Goal: Information Seeking & Learning: Learn about a topic

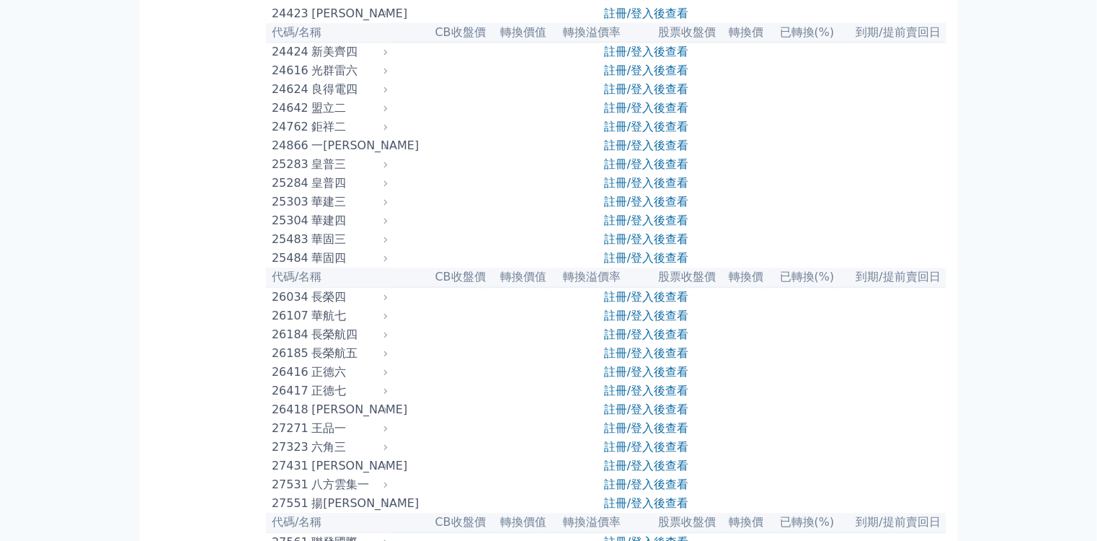
scroll to position [1211, 0]
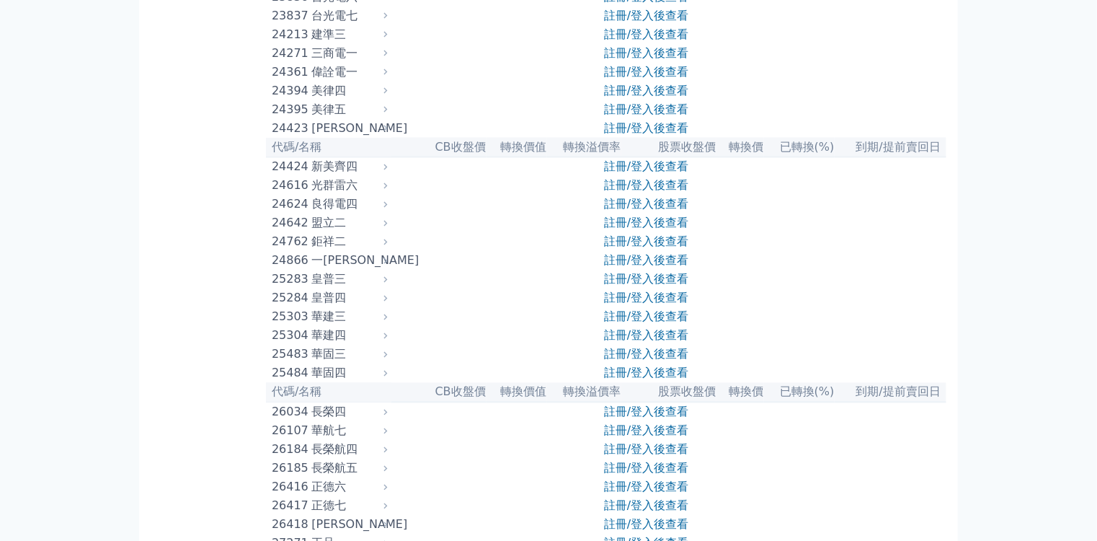
click at [311, 62] on div "三商電一" at bounding box center [347, 53] width 73 height 17
click at [650, 60] on link "註冊/登入後查看" at bounding box center [646, 53] width 84 height 14
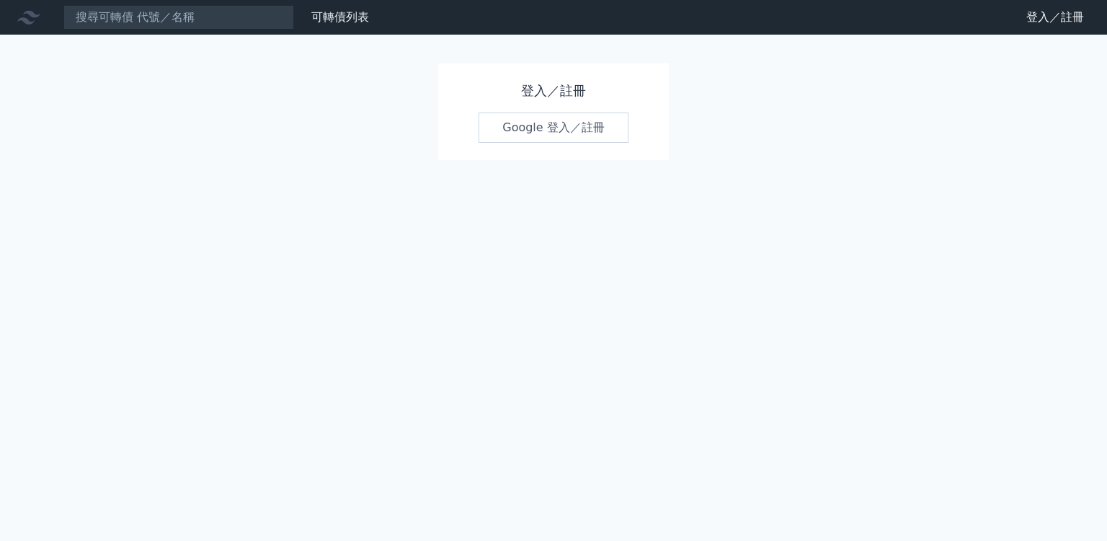
click at [552, 128] on link "Google 登入／註冊" at bounding box center [554, 127] width 150 height 30
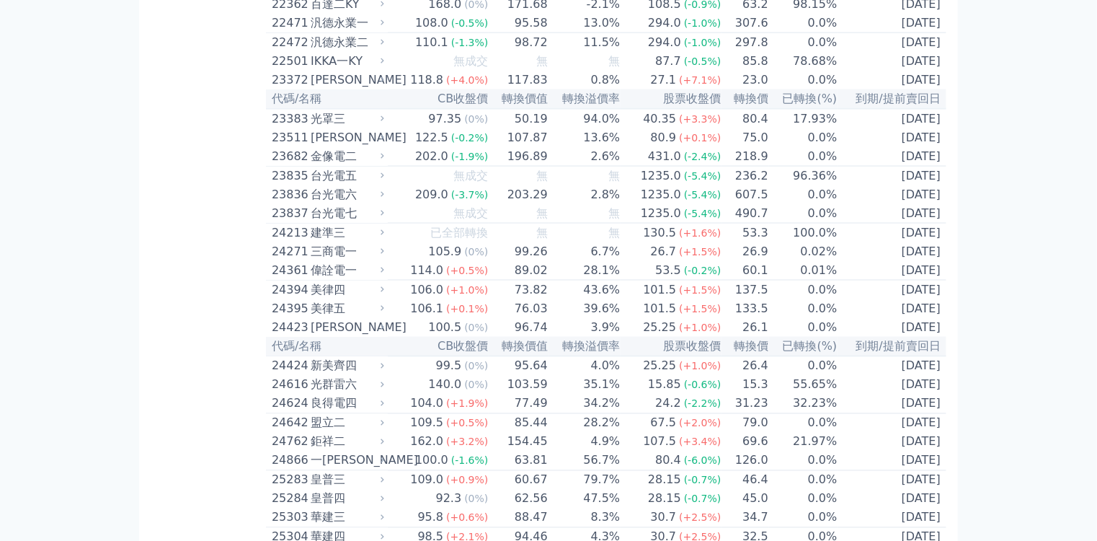
scroll to position [1038, 0]
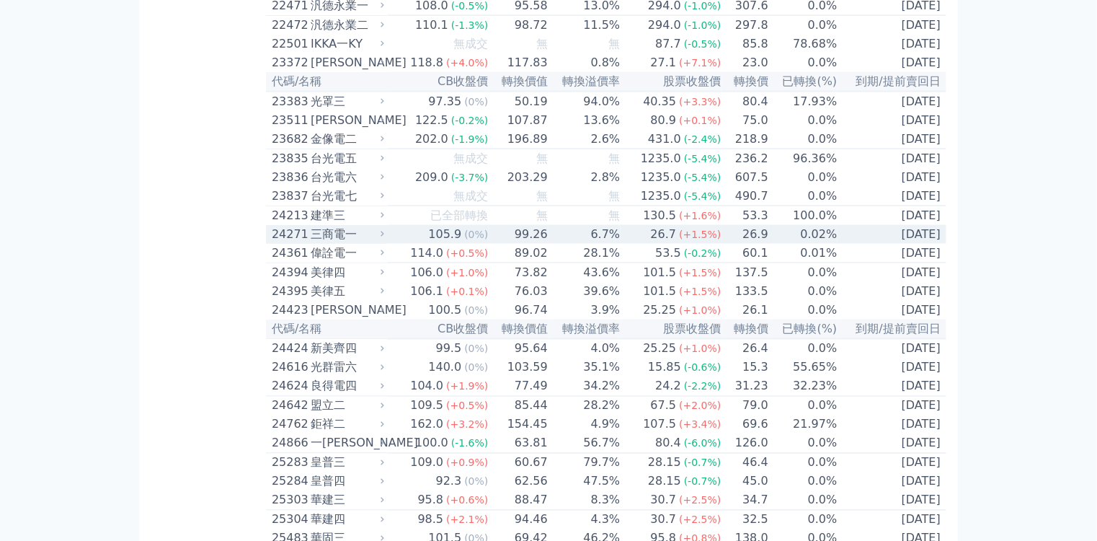
click at [311, 243] on div "三商電一" at bounding box center [346, 234] width 71 height 17
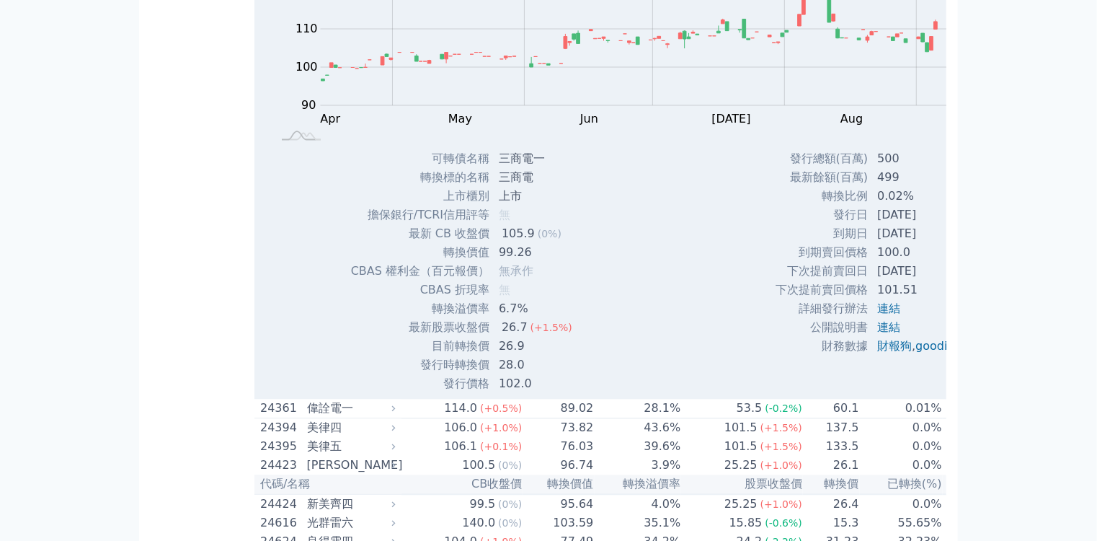
scroll to position [1384, 0]
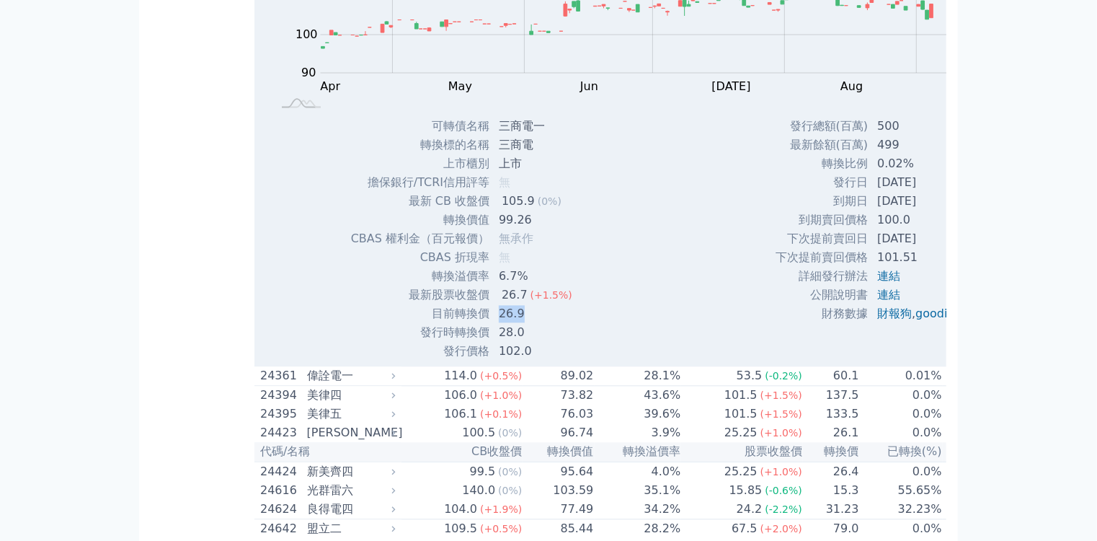
drag, startPoint x: 359, startPoint y: 417, endPoint x: 401, endPoint y: 420, distance: 41.9
click at [490, 323] on td "26.9" at bounding box center [537, 313] width 94 height 19
